Goal: Navigation & Orientation: Find specific page/section

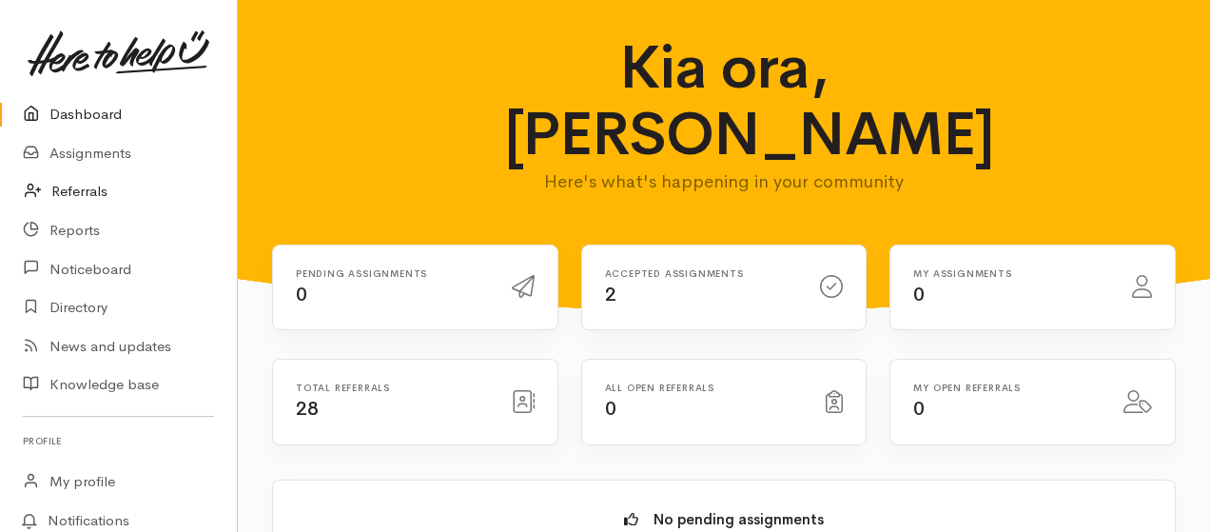
click at [75, 188] on link "Referrals" at bounding box center [118, 191] width 237 height 39
